Goal: Feedback & Contribution: Contribute content

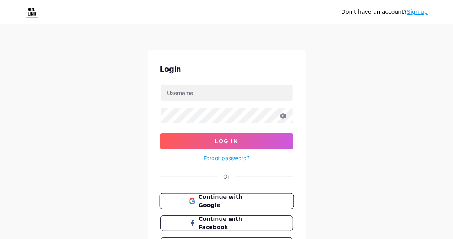
click at [195, 201] on icon at bounding box center [193, 202] width 3 height 3
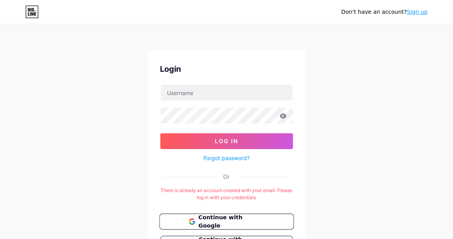
click at [196, 215] on button "Continue with Google" at bounding box center [226, 222] width 135 height 16
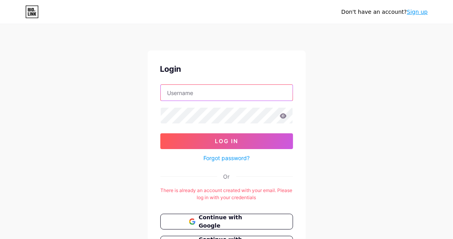
click at [181, 88] on input "text" at bounding box center [227, 93] width 132 height 16
type input "[EMAIL_ADDRESS][DOMAIN_NAME]"
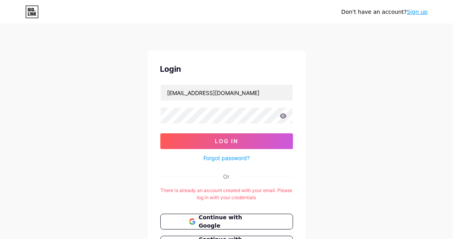
click at [160, 134] on button "Log In" at bounding box center [226, 142] width 133 height 16
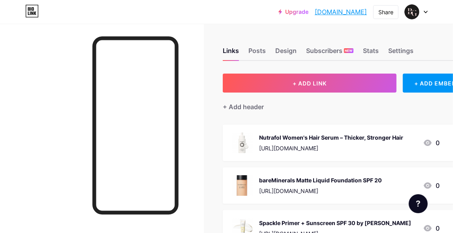
click at [338, 11] on link "[DOMAIN_NAME]" at bounding box center [341, 11] width 52 height 9
click at [260, 49] on div "Posts" at bounding box center [257, 53] width 17 height 14
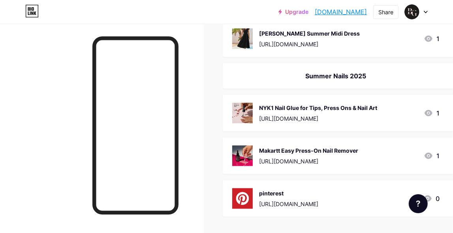
scroll to position [580, 0]
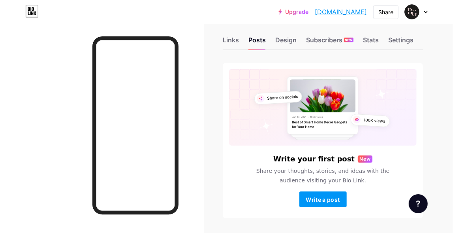
scroll to position [36, 0]
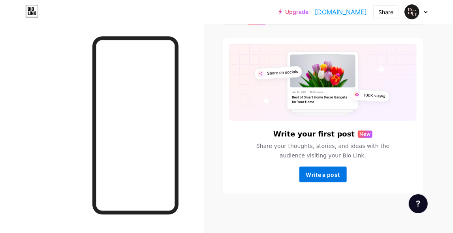
click at [322, 174] on span "Write a post" at bounding box center [323, 174] width 34 height 7
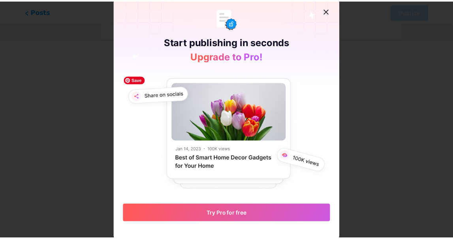
scroll to position [2, 0]
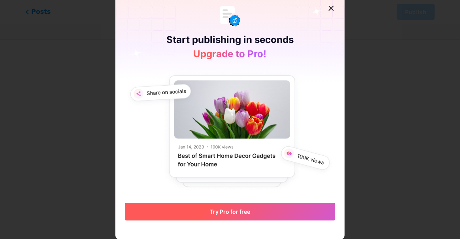
click at [217, 212] on span "Try Pro for free" at bounding box center [230, 212] width 40 height 7
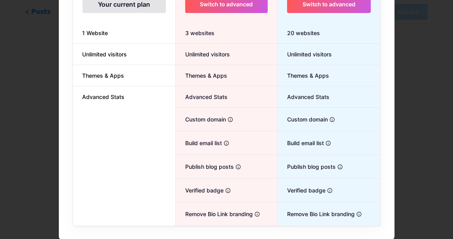
scroll to position [0, 0]
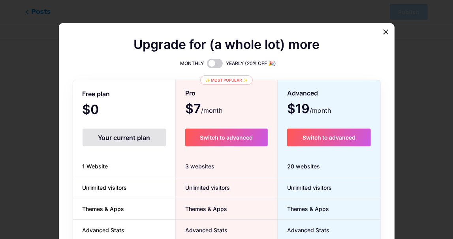
click at [115, 136] on div "Your current plan" at bounding box center [124, 138] width 83 height 18
click at [213, 62] on span at bounding box center [215, 63] width 16 height 9
click at [207, 66] on input "checkbox" at bounding box center [207, 66] width 0 height 0
click at [215, 62] on span at bounding box center [215, 63] width 16 height 9
click at [207, 66] on input "checkbox" at bounding box center [207, 66] width 0 height 0
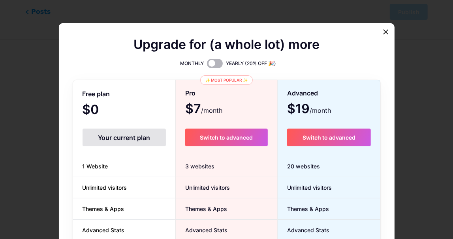
click at [218, 62] on span at bounding box center [215, 63] width 16 height 9
click at [207, 66] on input "checkbox" at bounding box center [207, 66] width 0 height 0
click at [387, 36] on div at bounding box center [386, 32] width 14 height 14
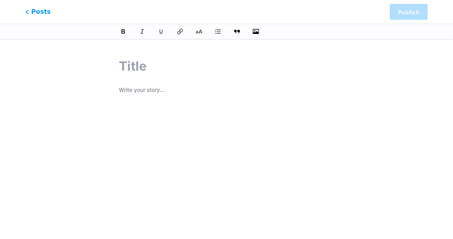
click at [139, 70] on input "text" at bounding box center [226, 66] width 215 height 19
click at [139, 88] on p at bounding box center [226, 90] width 215 height 11
click at [254, 30] on icon "button" at bounding box center [256, 32] width 8 height 8
click at [0, 0] on input "file" at bounding box center [0, 0] width 0 height 0
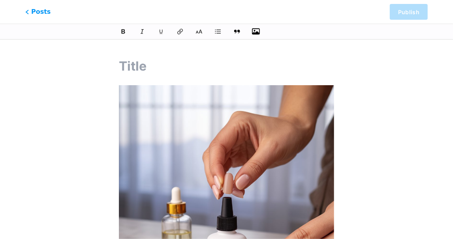
click at [155, 68] on input "text" at bounding box center [226, 66] width 215 height 19
click at [399, 72] on div "This feature is only available for Pro users. Try Pro for free Posts Publish" at bounding box center [226, 220] width 453 height 346
